Goal: Task Accomplishment & Management: Complete application form

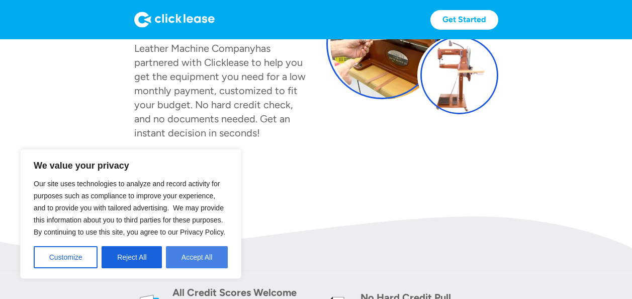
scroll to position [133, 0]
click at [197, 258] on button "Accept All" at bounding box center [197, 257] width 62 height 22
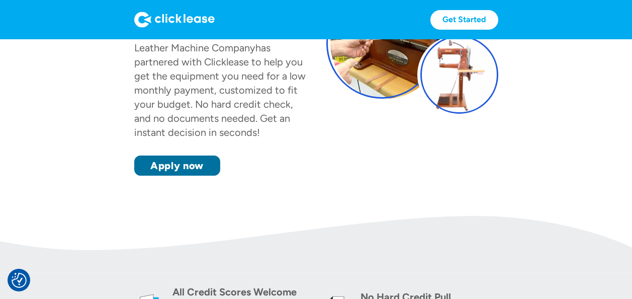
click at [166, 172] on link "Apply now" at bounding box center [177, 165] width 86 height 20
